Goal: Task Accomplishment & Management: Use online tool/utility

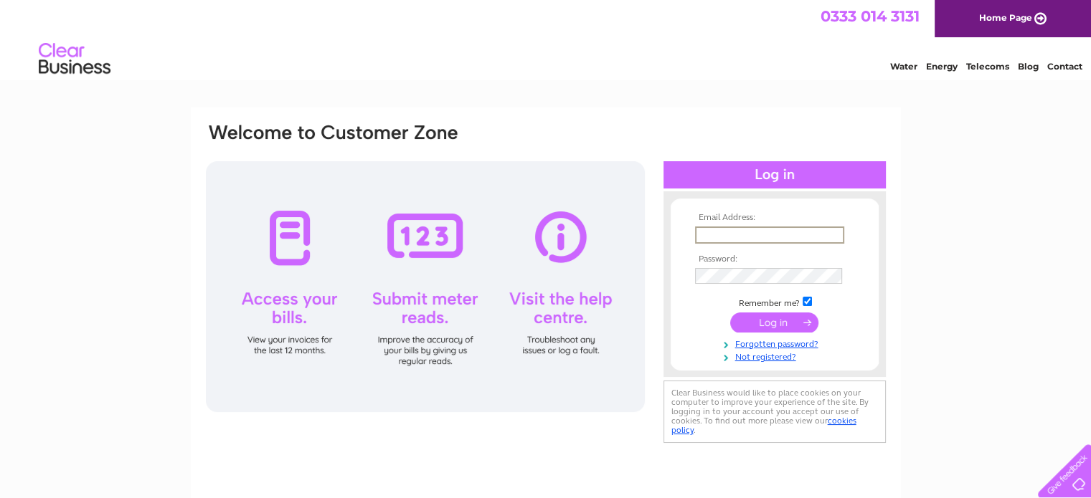
click at [758, 235] on input "text" at bounding box center [769, 235] width 149 height 17
type input "[EMAIL_ADDRESS][DOMAIN_NAME]"
click at [780, 331] on input "submit" at bounding box center [774, 321] width 88 height 20
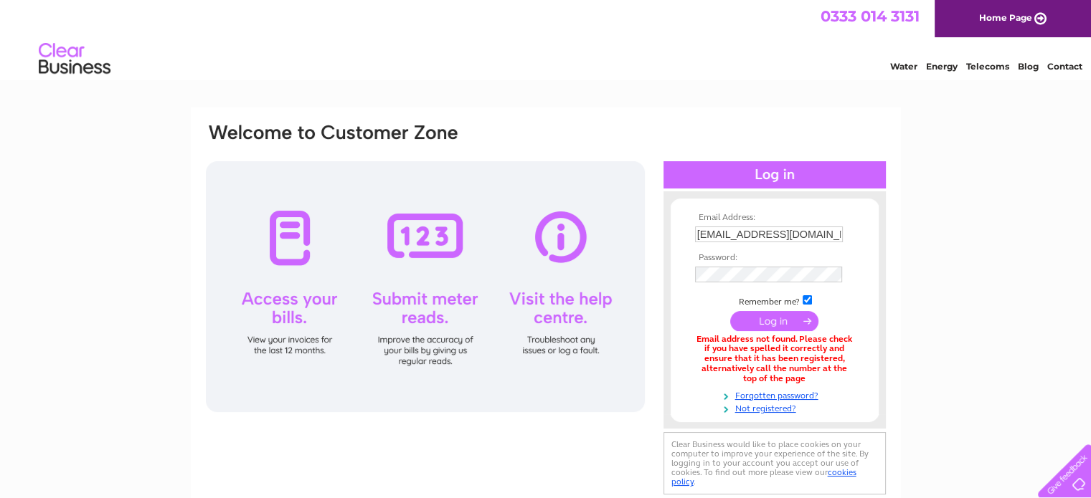
click at [777, 323] on input "submit" at bounding box center [774, 321] width 88 height 20
click at [767, 320] on input "submit" at bounding box center [774, 321] width 88 height 20
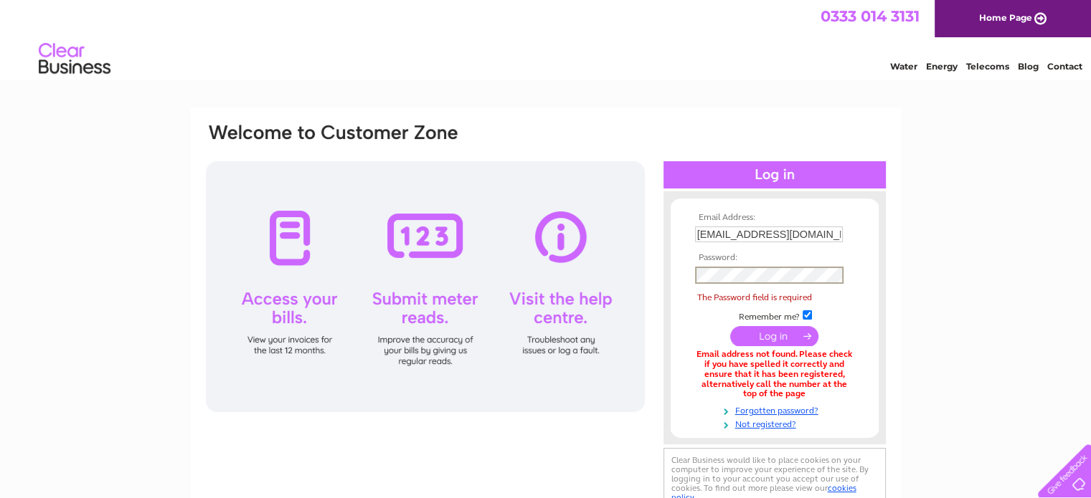
click at [695, 227] on div at bounding box center [695, 227] width 0 height 0
click at [805, 237] on input "[EMAIL_ADDRESS][DOMAIN_NAME]" at bounding box center [769, 235] width 148 height 16
type input "r"
type input "[PERSON_NAME][EMAIL_ADDRESS][PERSON_NAME][DOMAIN_NAME]"
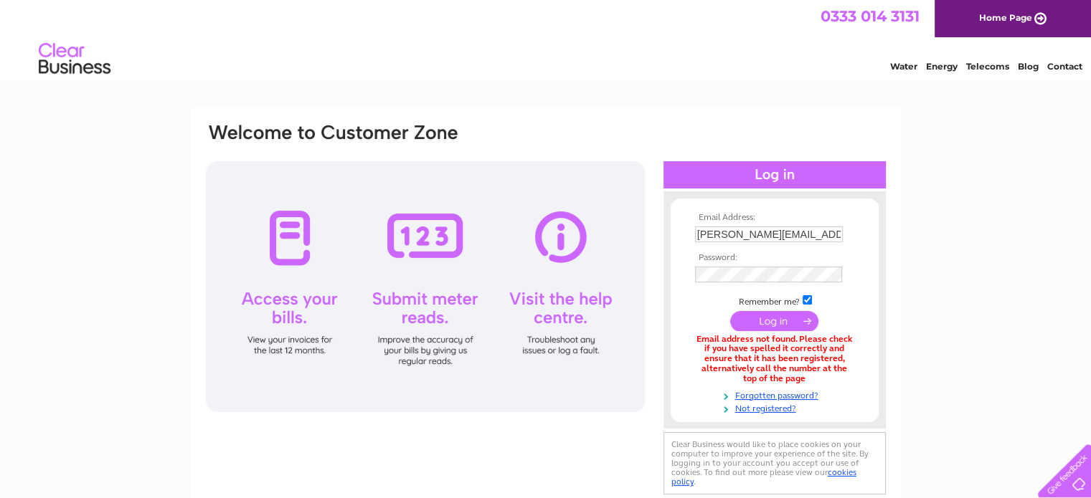
click at [785, 319] on input "submit" at bounding box center [774, 321] width 88 height 20
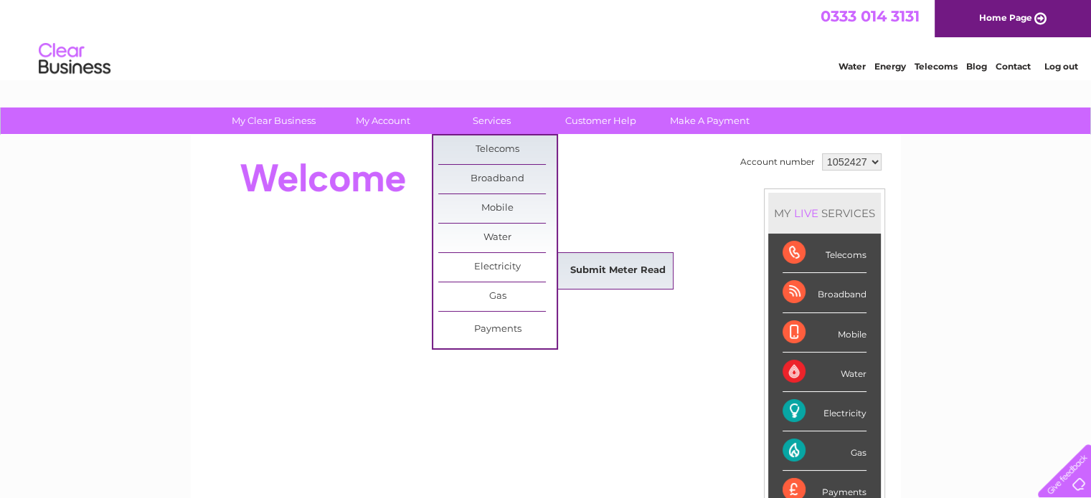
click at [608, 268] on link "Submit Meter Read" at bounding box center [618, 271] width 118 height 29
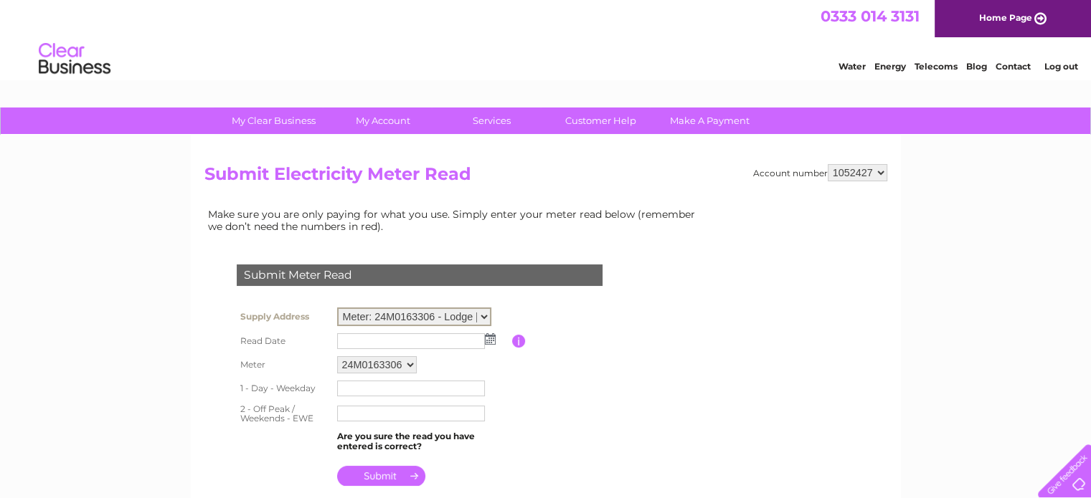
click at [486, 318] on select "Meter: 24M0163306 - Lodge [GEOGRAPHIC_DATA], [PERSON_NAME][GEOGRAPHIC_DATA] 9DZ…" at bounding box center [414, 317] width 154 height 19
select select "135847"
click at [337, 308] on select "Meter: 24M0163306 - Lodge [GEOGRAPHIC_DATA], [PERSON_NAME][GEOGRAPHIC_DATA] 9DZ…" at bounding box center [414, 317] width 154 height 19
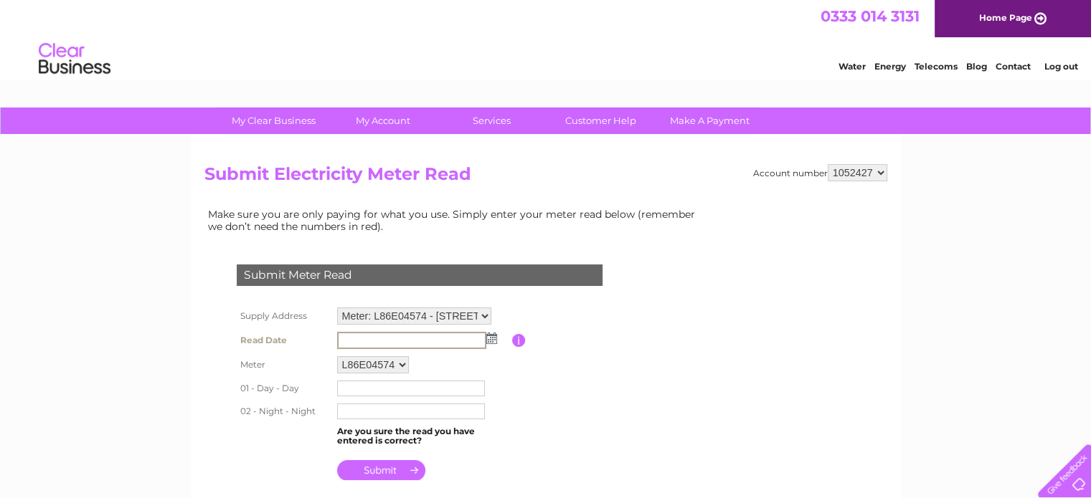
click at [416, 336] on input "text" at bounding box center [411, 340] width 149 height 17
click at [490, 335] on img at bounding box center [490, 337] width 11 height 11
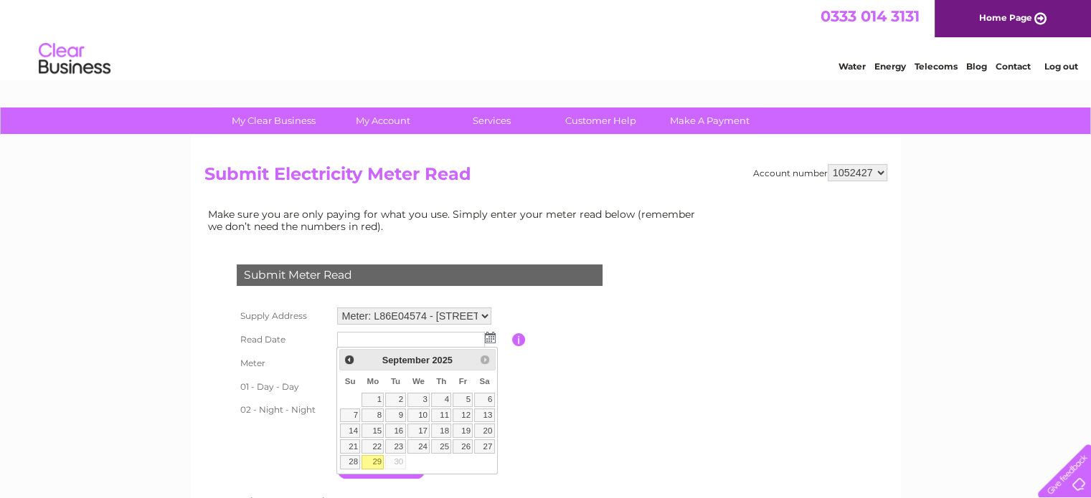
click at [374, 459] on link "29" at bounding box center [372, 462] width 22 height 14
type input "2025/09/29"
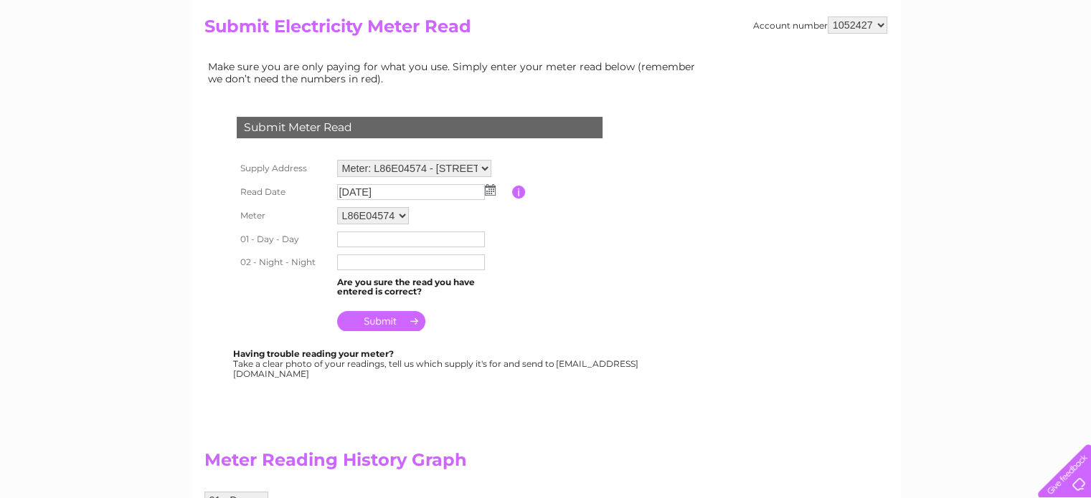
scroll to position [89, 0]
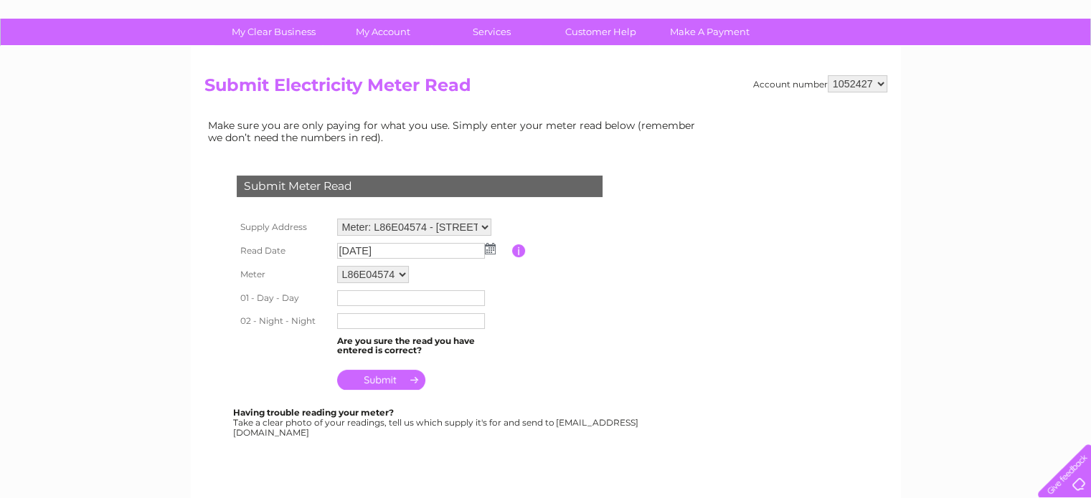
click at [413, 299] on input "text" at bounding box center [411, 298] width 148 height 16
type input "397286"
click at [400, 321] on input "text" at bounding box center [411, 321] width 149 height 17
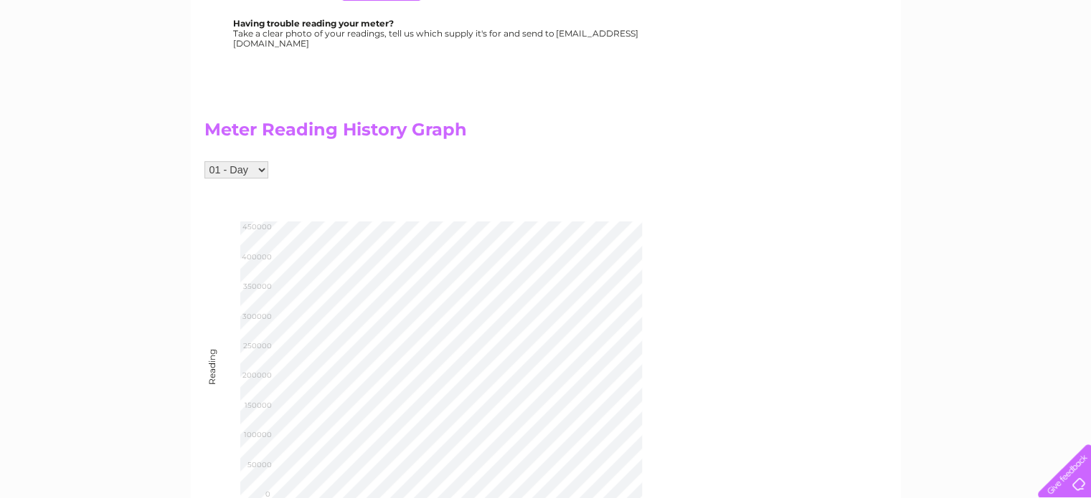
scroll to position [477, 0]
click at [265, 171] on select "01 - Day 02 - Night" at bounding box center [236, 171] width 64 height 17
select select "263938"
click at [204, 163] on select "01 - Day 02 - Night" at bounding box center [236, 171] width 64 height 17
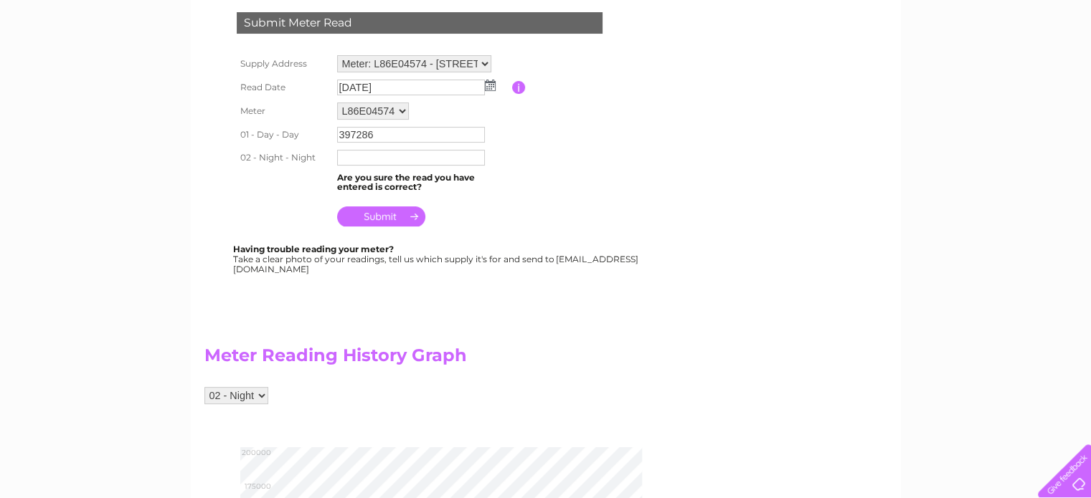
scroll to position [238, 0]
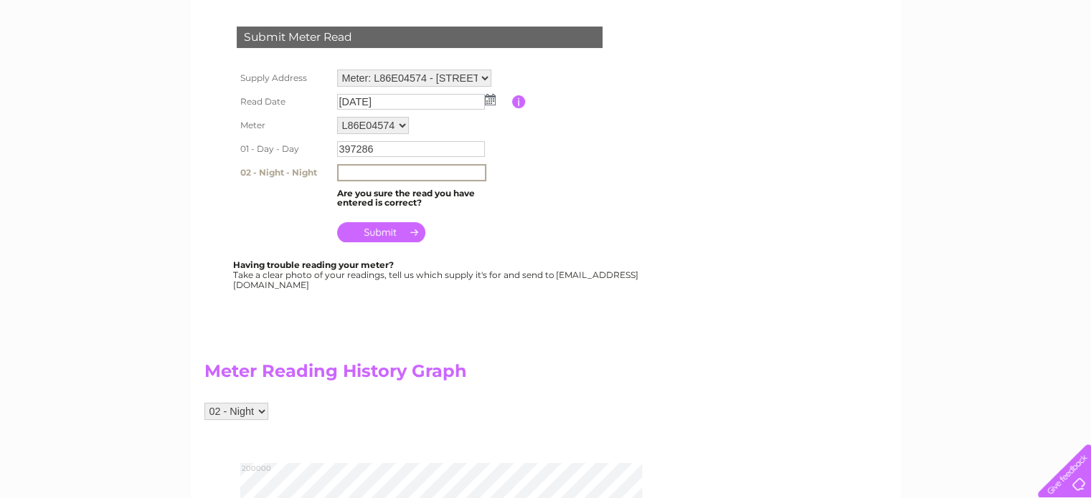
click at [390, 174] on input "text" at bounding box center [411, 172] width 149 height 17
type input "175596"
click at [373, 229] on input "submit" at bounding box center [381, 231] width 88 height 20
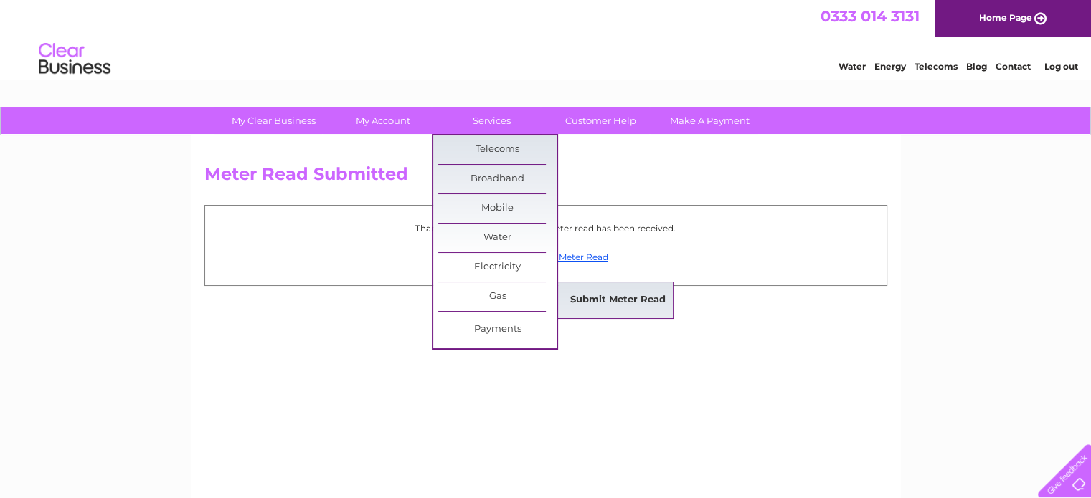
click at [629, 301] on link "Submit Meter Read" at bounding box center [618, 300] width 118 height 29
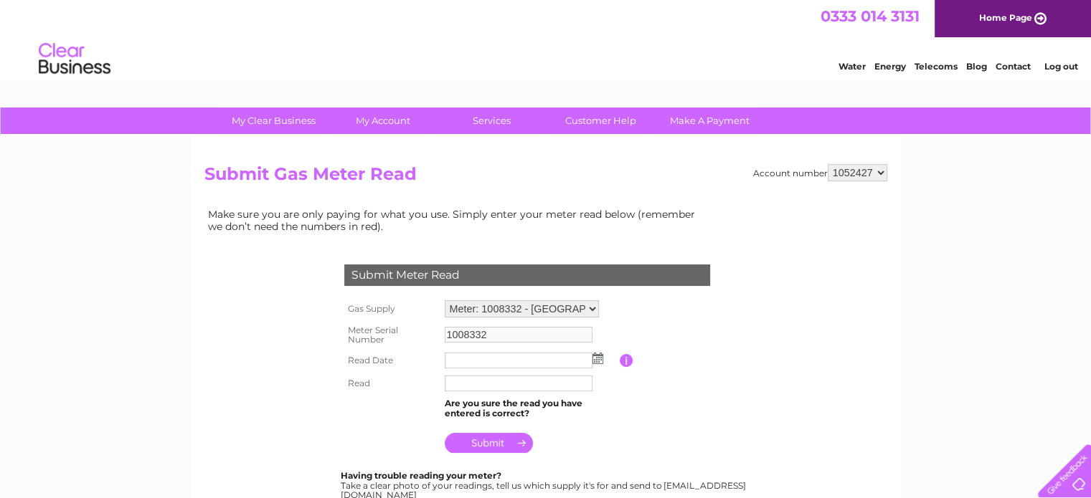
click at [1053, 69] on link "Log out" at bounding box center [1061, 66] width 34 height 11
